Goal: Task Accomplishment & Management: Manage account settings

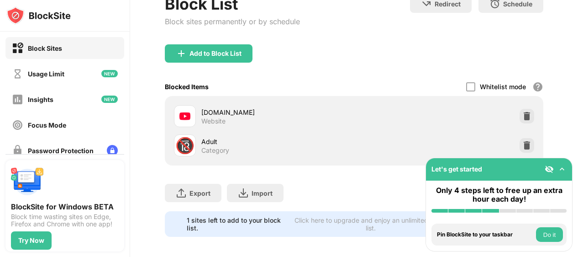
scroll to position [62, 0]
click at [522, 117] on img at bounding box center [526, 116] width 9 height 9
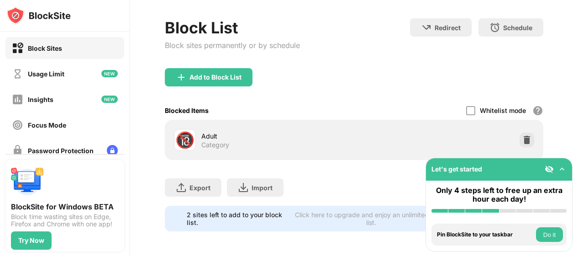
scroll to position [0, 0]
